Goal: Task Accomplishment & Management: Manage account settings

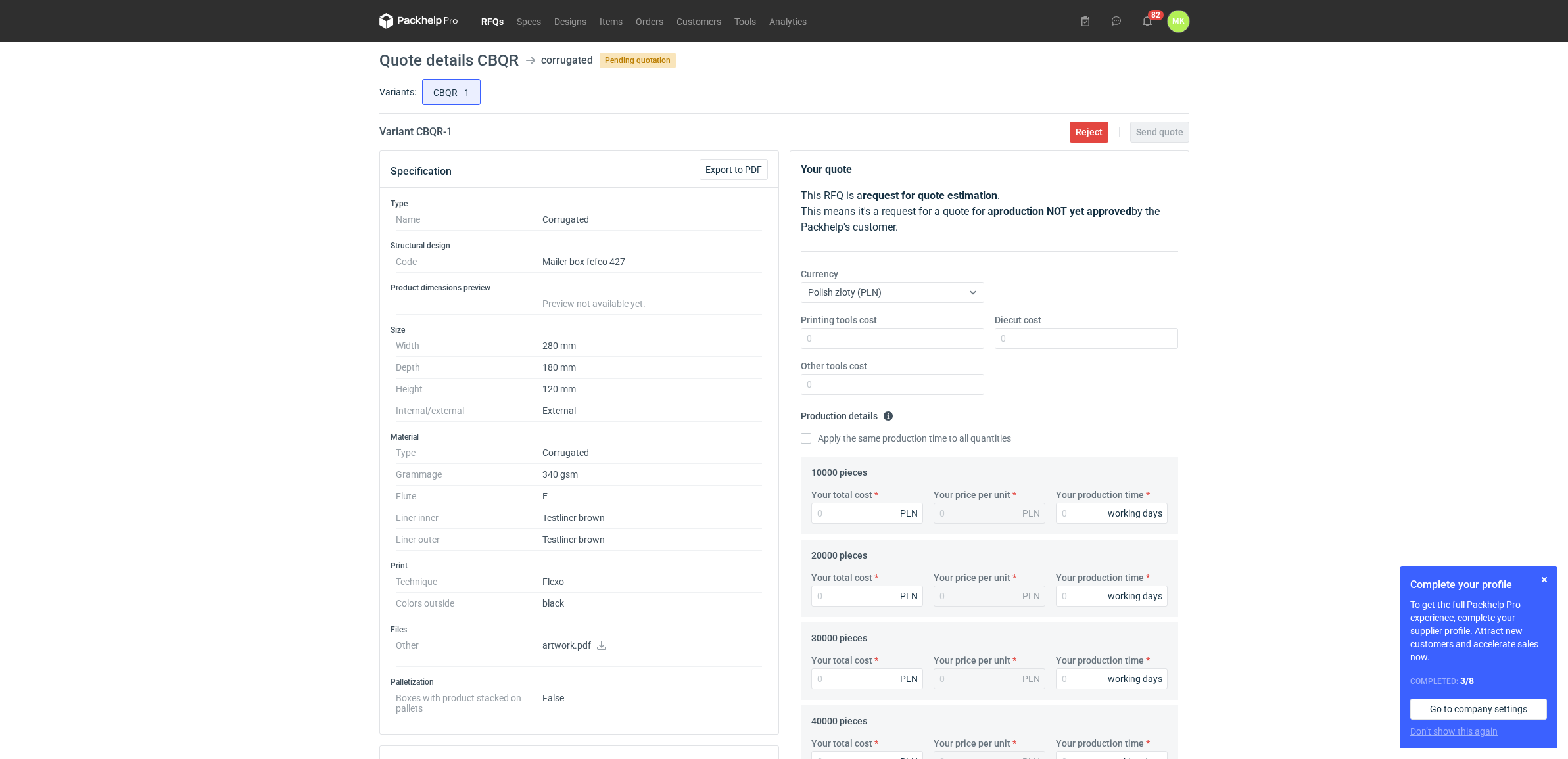
click at [487, 21] on link "RFQs" at bounding box center [492, 21] width 35 height 15
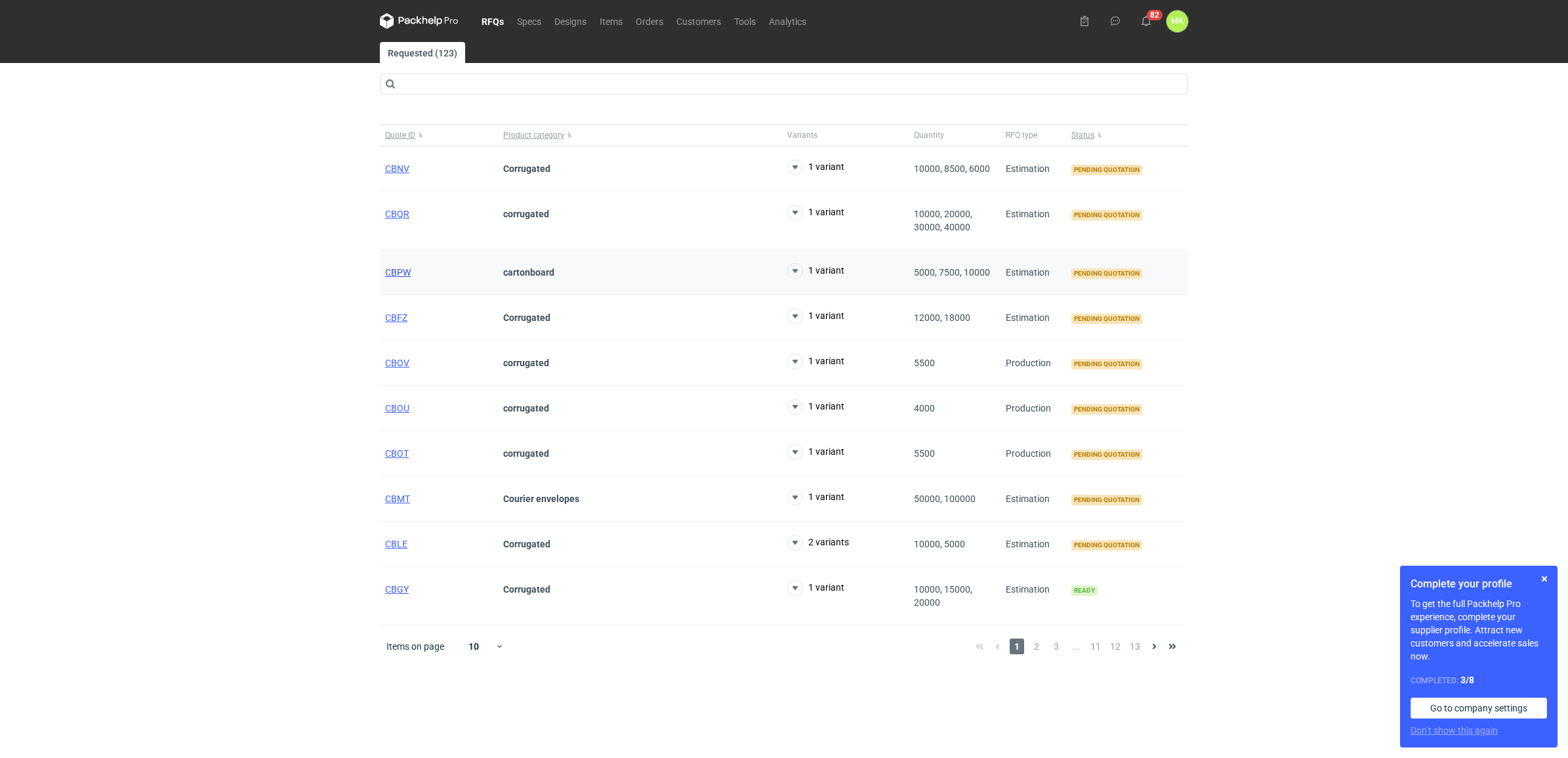
click at [407, 272] on span "CBPW" at bounding box center [398, 272] width 26 height 10
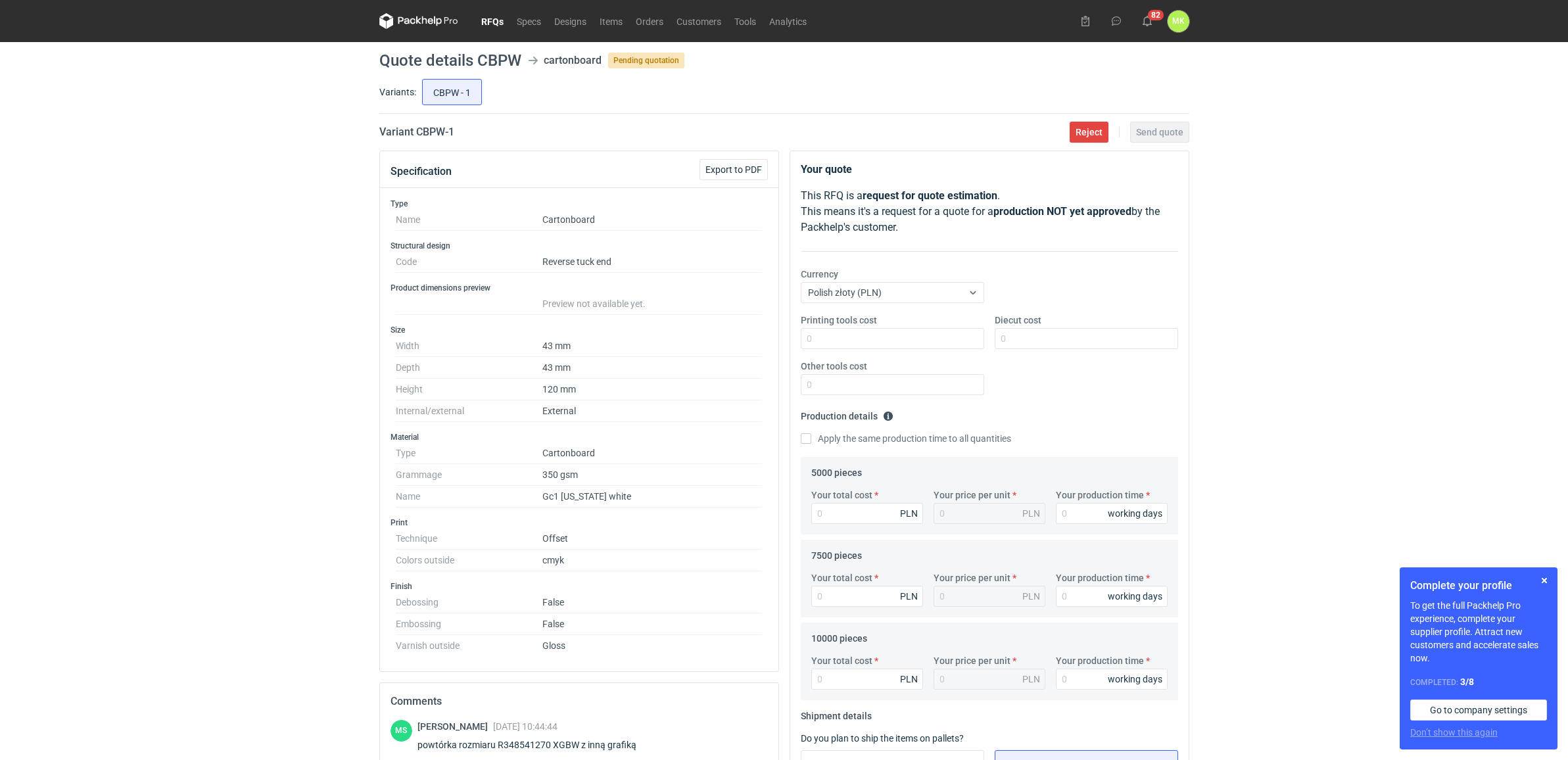
click at [1434, 216] on div "RFQs Specs Designs Items Orders Customers Tools Analytics 82 [PERSON_NAME] Kasp…" at bounding box center [784, 380] width 1568 height 760
click at [1302, 316] on div "RFQs Specs Designs Items Orders Customers Tools Analytics 82 [PERSON_NAME] Kasp…" at bounding box center [784, 380] width 1568 height 760
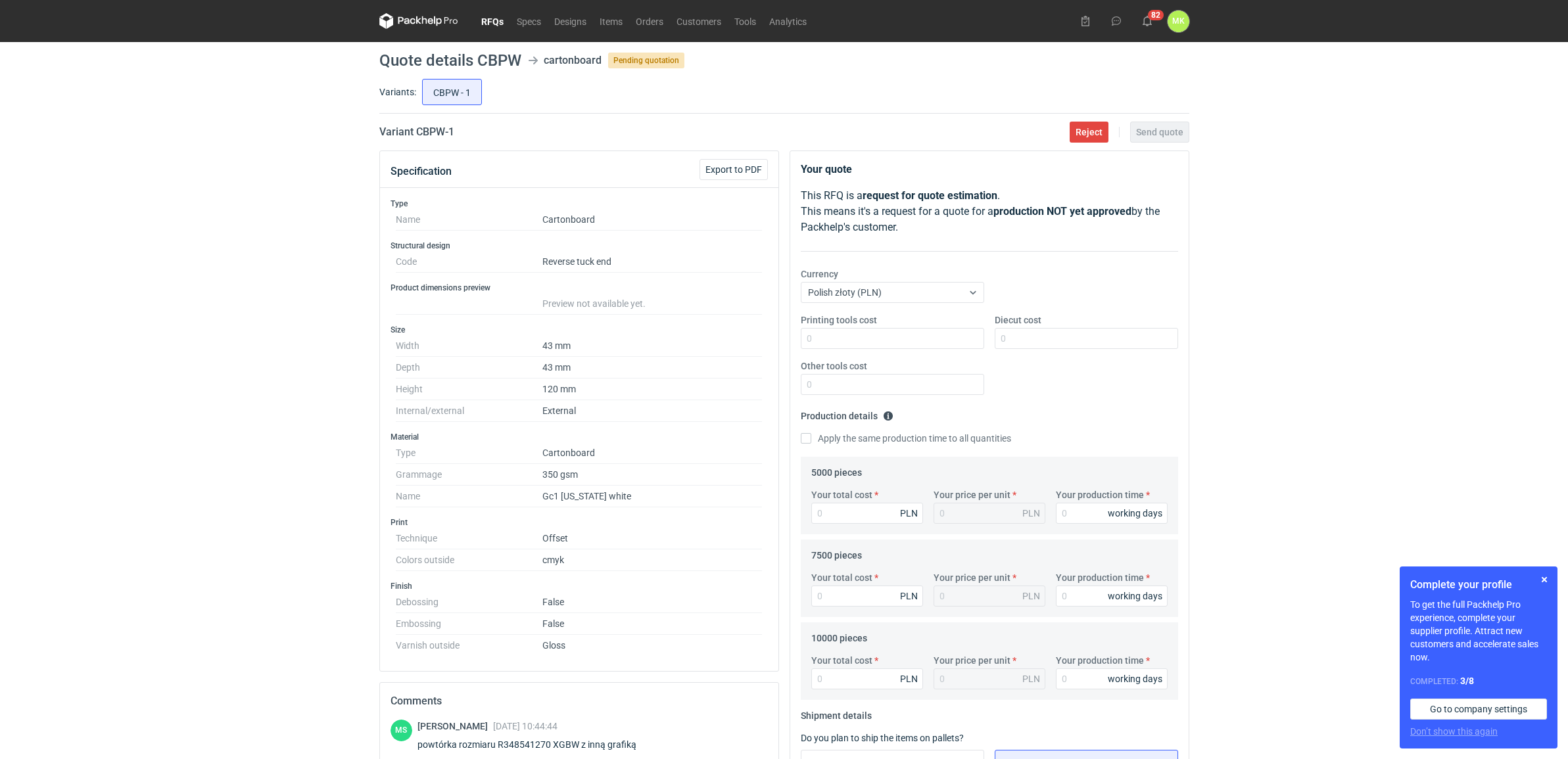
click at [485, 21] on link "RFQs" at bounding box center [492, 21] width 35 height 15
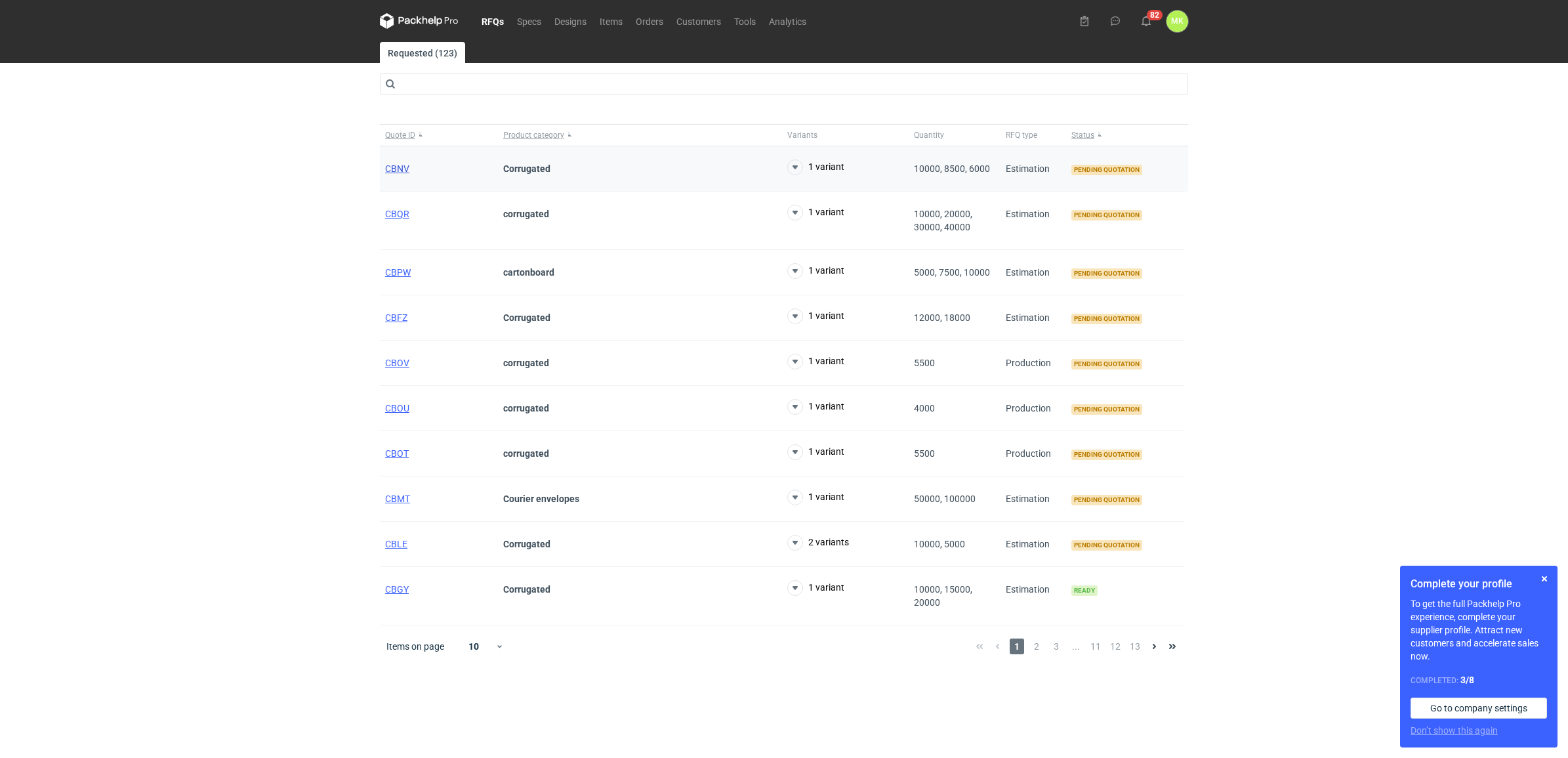
click at [397, 167] on span "CBNV" at bounding box center [397, 168] width 24 height 10
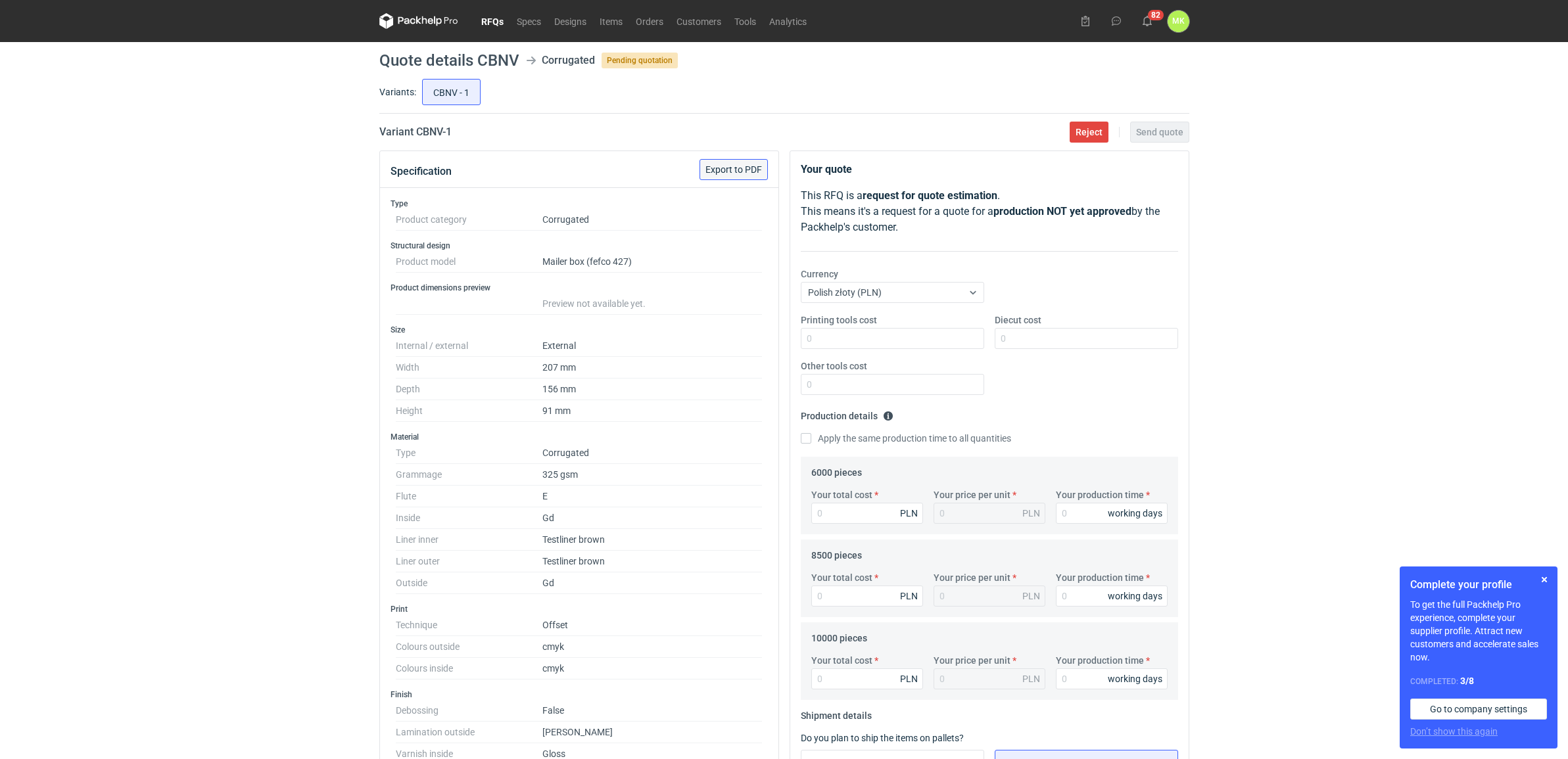
click at [725, 178] on button "Export to PDF" at bounding box center [733, 169] width 68 height 21
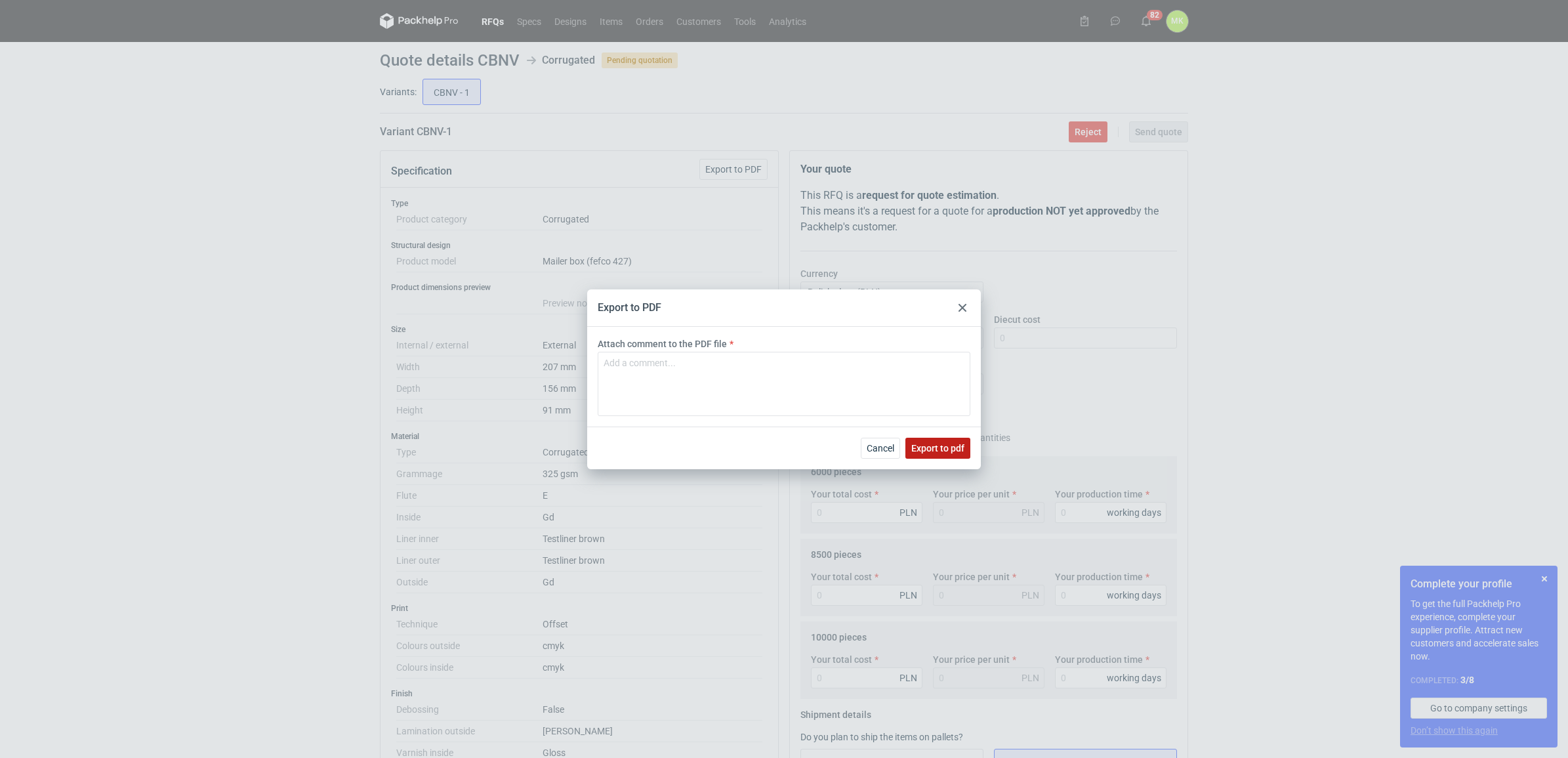
click at [942, 447] on span "Export to pdf" at bounding box center [938, 448] width 53 height 9
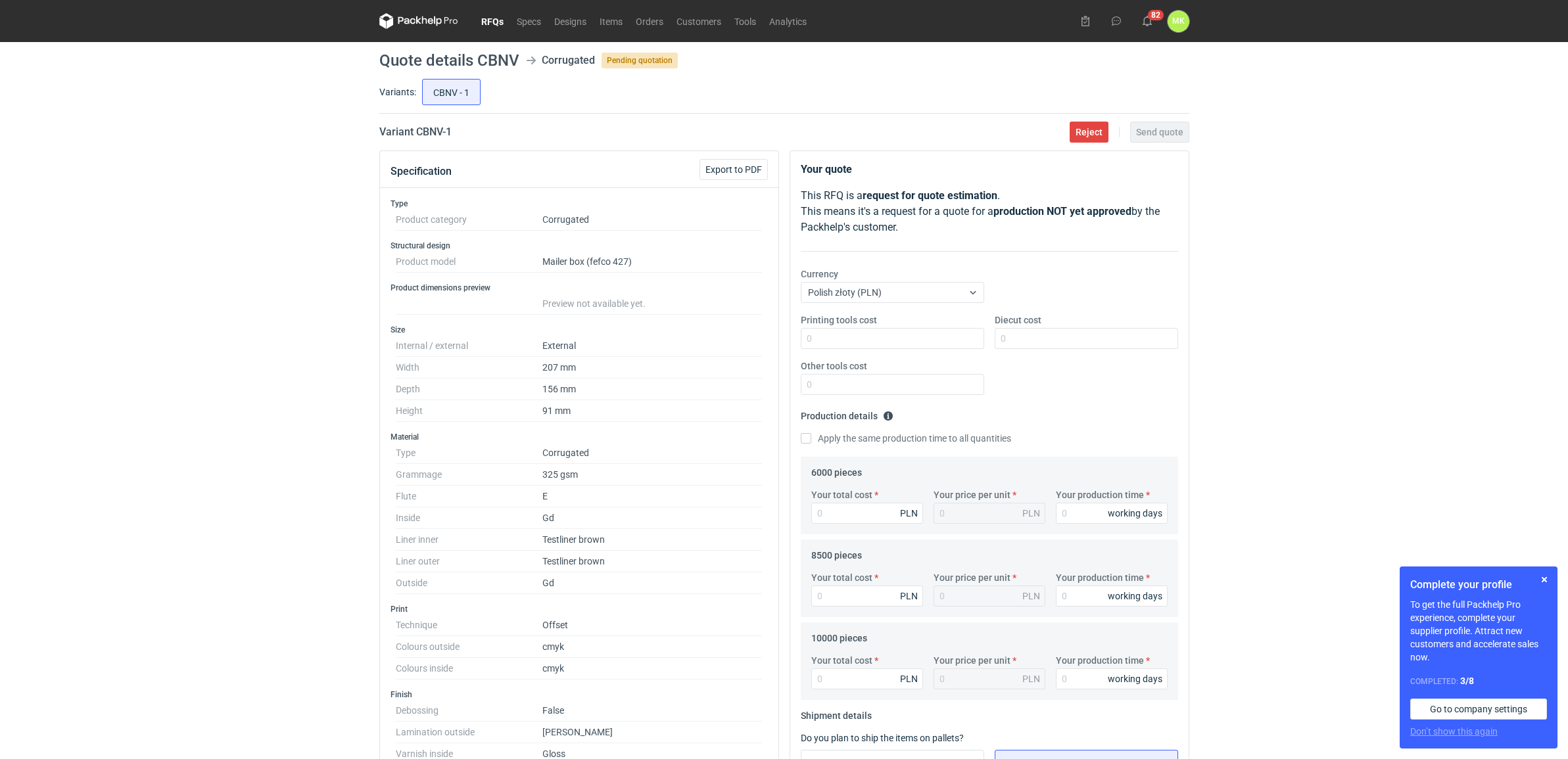
click at [495, 23] on link "RFQs" at bounding box center [492, 21] width 35 height 15
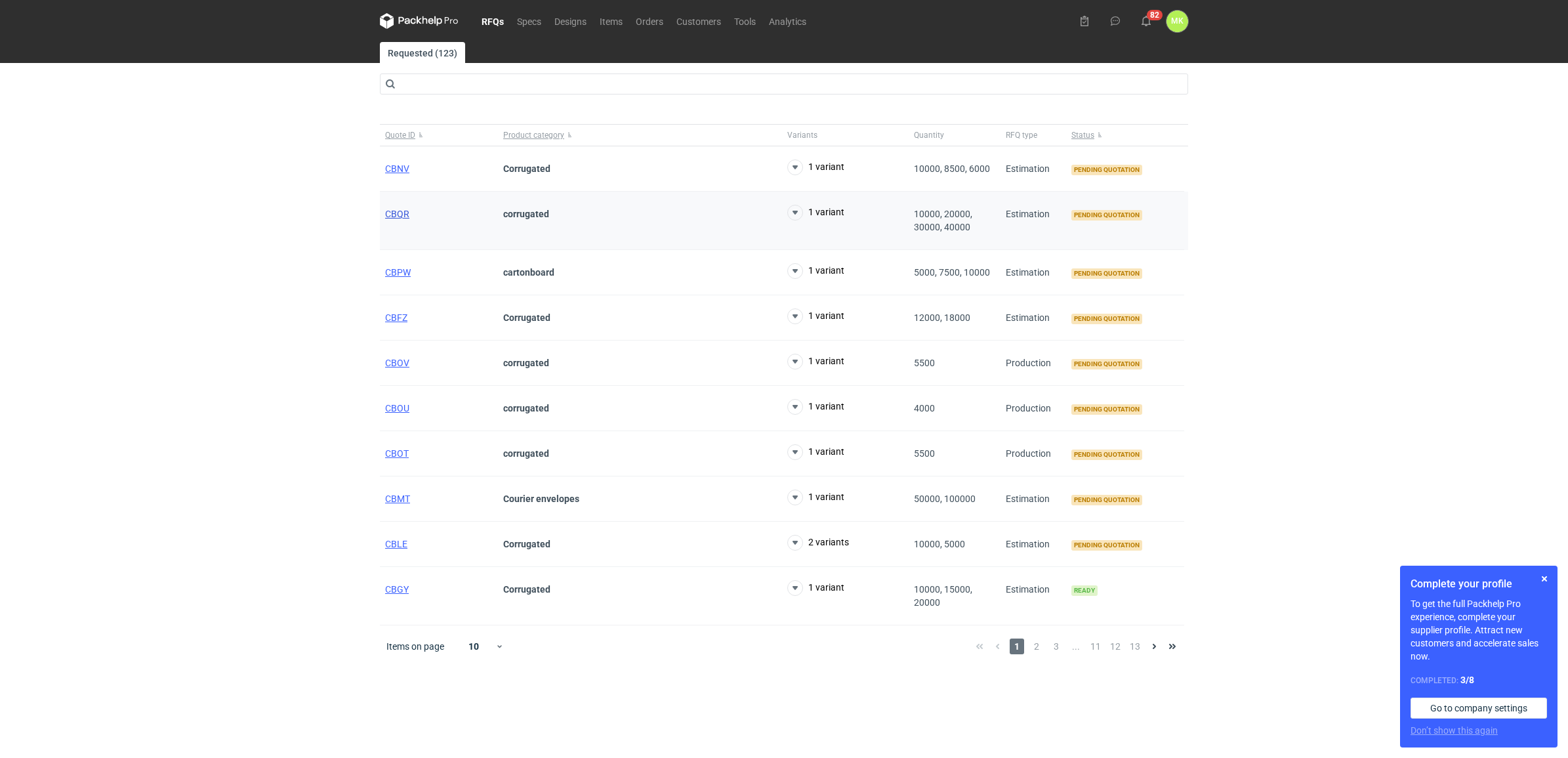
click at [395, 214] on span "CBQR" at bounding box center [397, 214] width 24 height 10
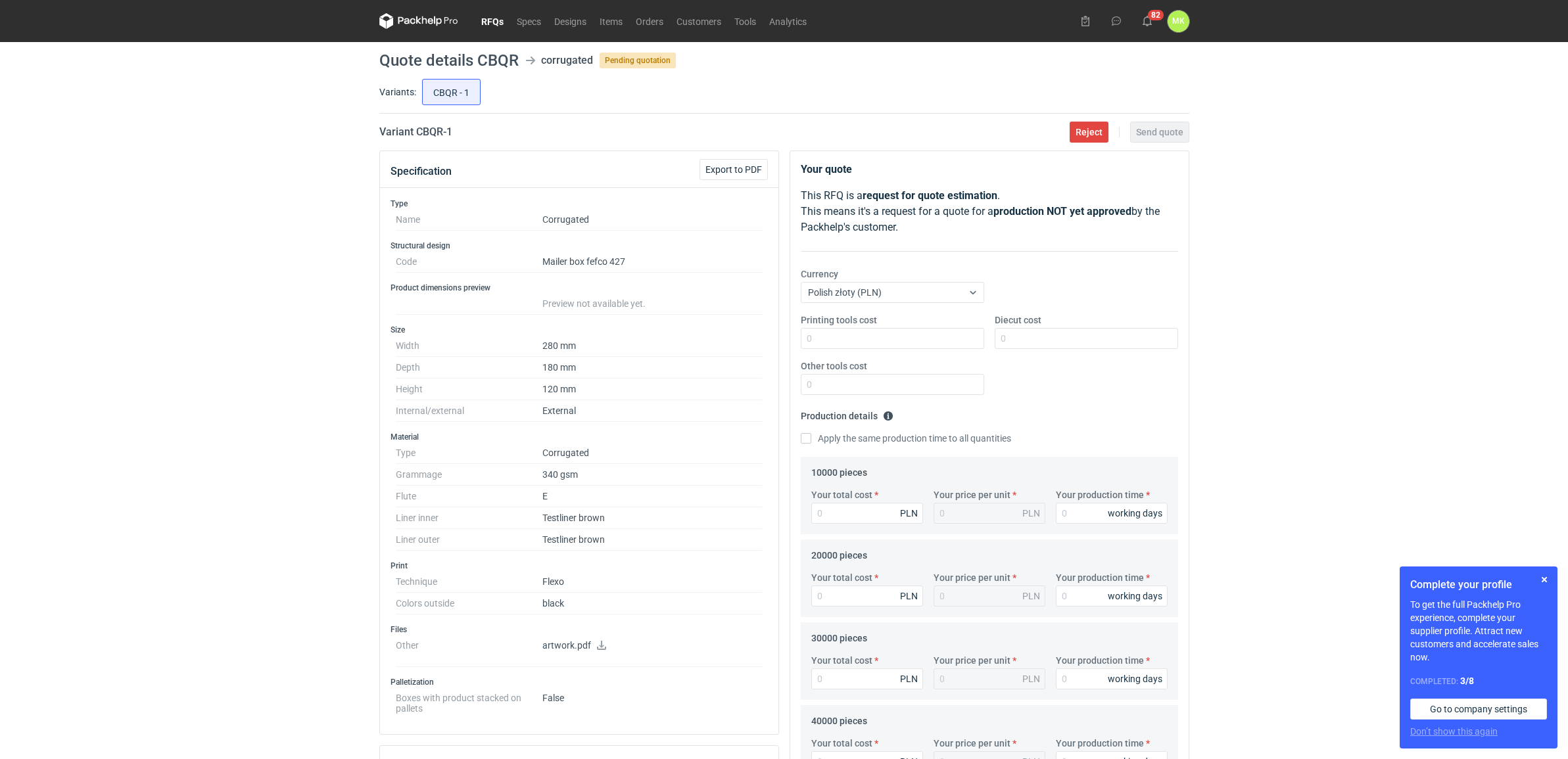
click at [504, 63] on h1 "Quote details CBQR" at bounding box center [449, 60] width 139 height 15
copy h1 "CBQR"
click at [498, 17] on link "RFQs" at bounding box center [492, 21] width 35 height 15
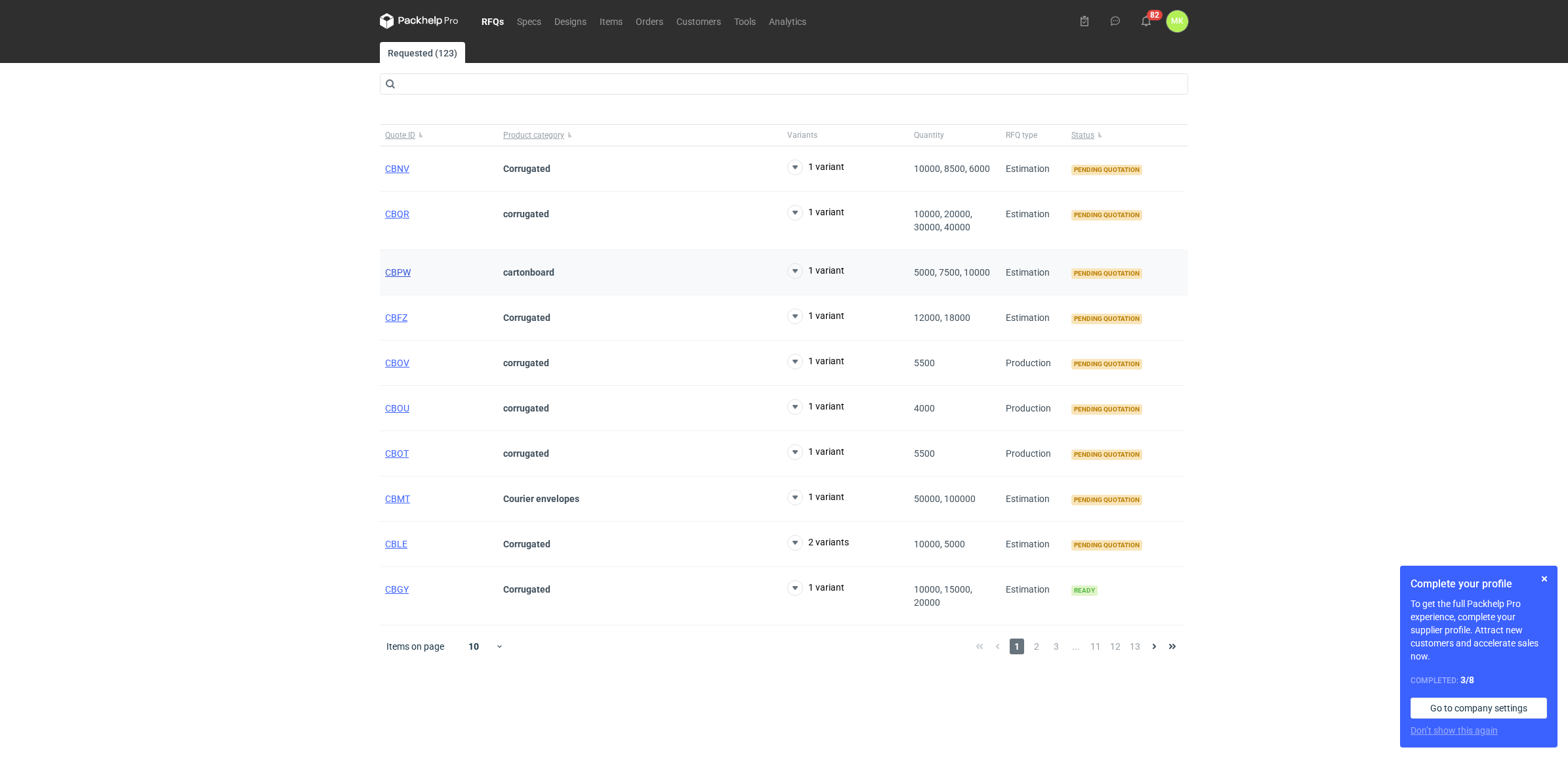
click at [404, 276] on span "CBPW" at bounding box center [398, 272] width 26 height 10
